Goal: Navigation & Orientation: Find specific page/section

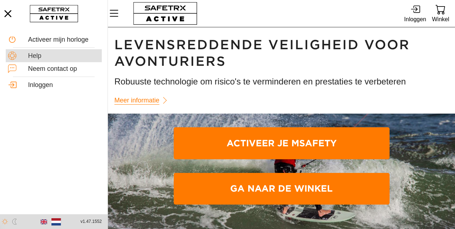
click at [38, 56] on div "Help" at bounding box center [64, 56] width 72 height 8
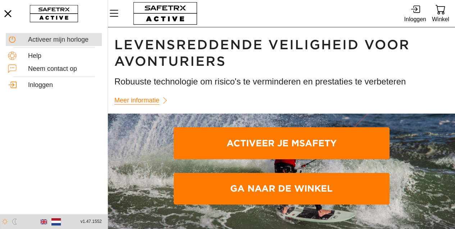
click at [45, 40] on div "Activeer mijn horloge" at bounding box center [64, 40] width 72 height 8
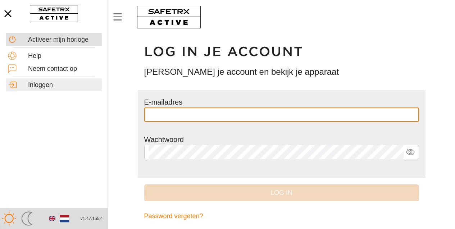
click at [60, 38] on div "Activeer mijn horloge" at bounding box center [64, 40] width 72 height 8
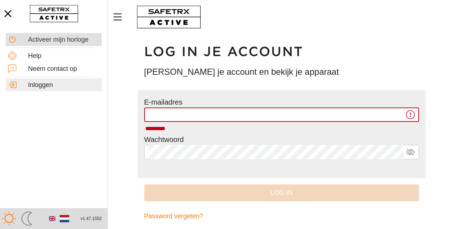
click at [57, 40] on div "Activeer mijn horloge" at bounding box center [64, 40] width 72 height 8
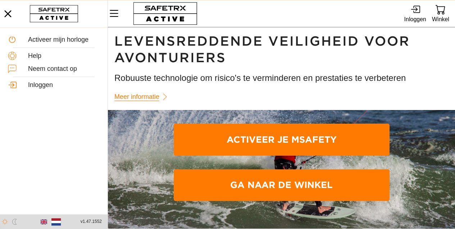
scroll to position [40, 0]
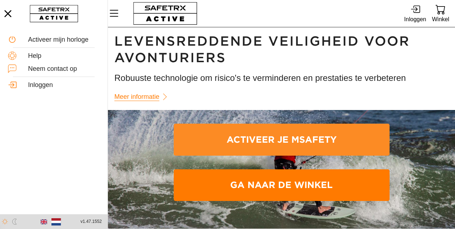
click at [286, 125] on span "Activeer je mSafety" at bounding box center [281, 139] width 204 height 29
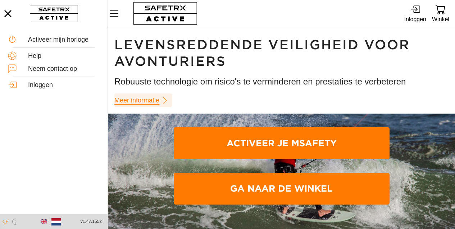
click at [132, 100] on span "Meer informatie" at bounding box center [136, 100] width 45 height 11
click at [140, 101] on span "Meer informatie" at bounding box center [136, 100] width 45 height 11
